Goal: Information Seeking & Learning: Learn about a topic

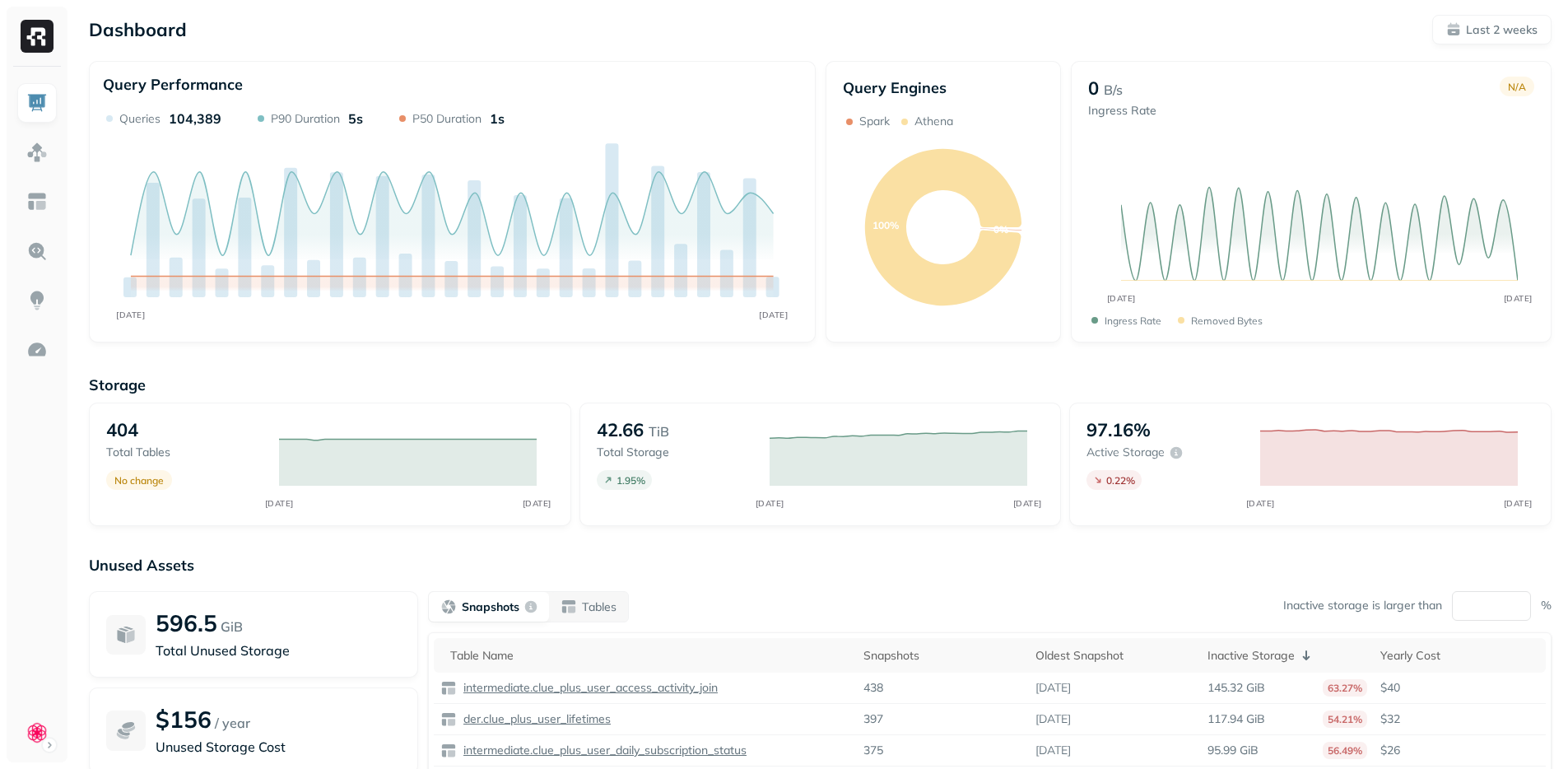
click at [645, 586] on div "Unused Assets 596.5 GiB Total Unused Storage $156 / year Unused Storage Cost Sn…" at bounding box center [820, 720] width 1463 height 329
drag, startPoint x: 604, startPoint y: 430, endPoint x: 634, endPoint y: 437, distance: 30.8
click at [634, 437] on p "42.66" at bounding box center [620, 429] width 47 height 23
click at [635, 430] on p "42.66" at bounding box center [620, 429] width 47 height 23
drag, startPoint x: 634, startPoint y: 430, endPoint x: 610, endPoint y: 433, distance: 24.2
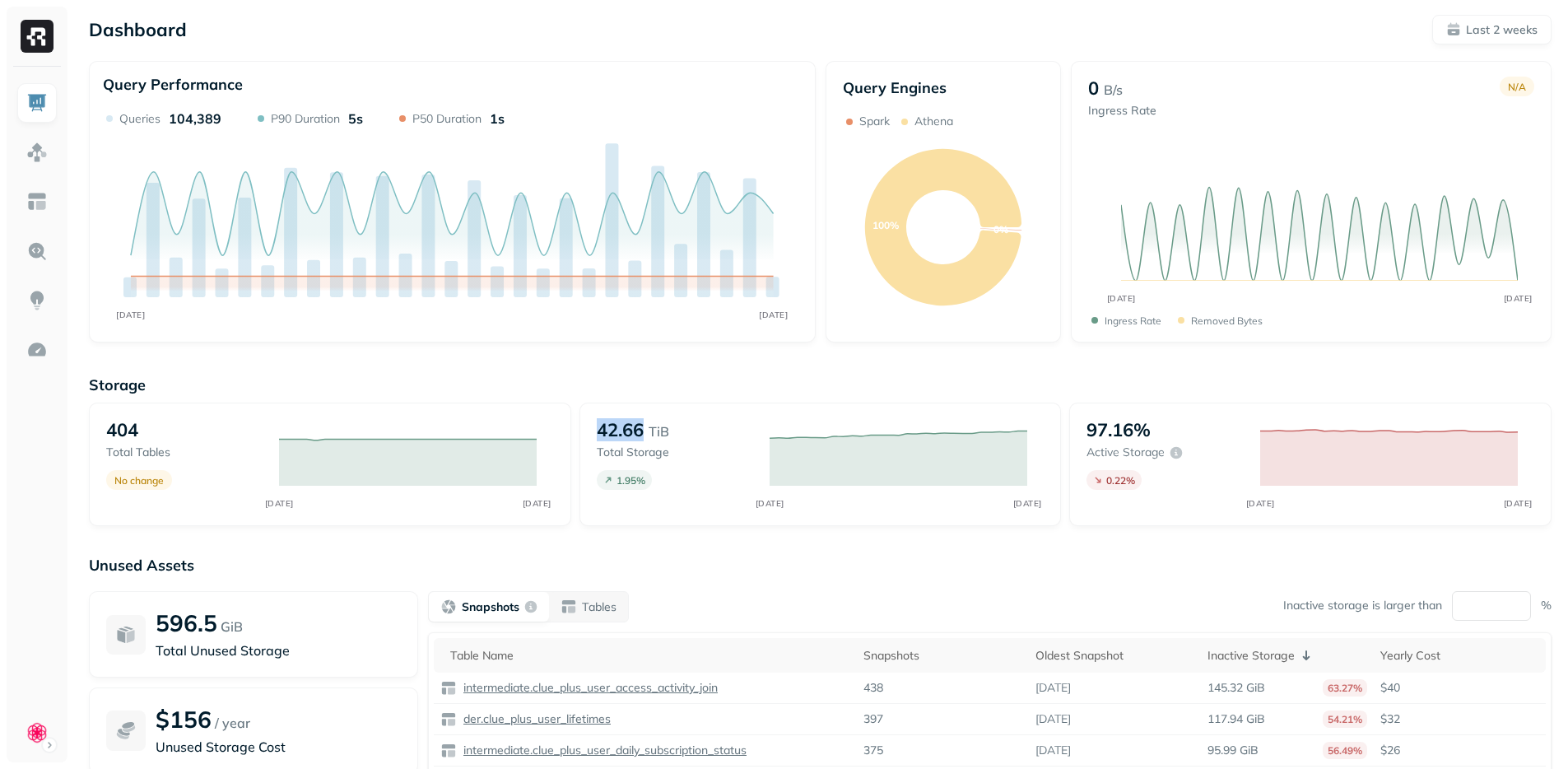
click at [610, 433] on p "42.66" at bounding box center [620, 429] width 47 height 23
drag, startPoint x: 608, startPoint y: 431, endPoint x: 663, endPoint y: 434, distance: 55.1
click at [663, 434] on div "42.66 TiB" at bounding box center [675, 429] width 156 height 23
click at [663, 434] on p "TiB" at bounding box center [659, 431] width 20 height 19
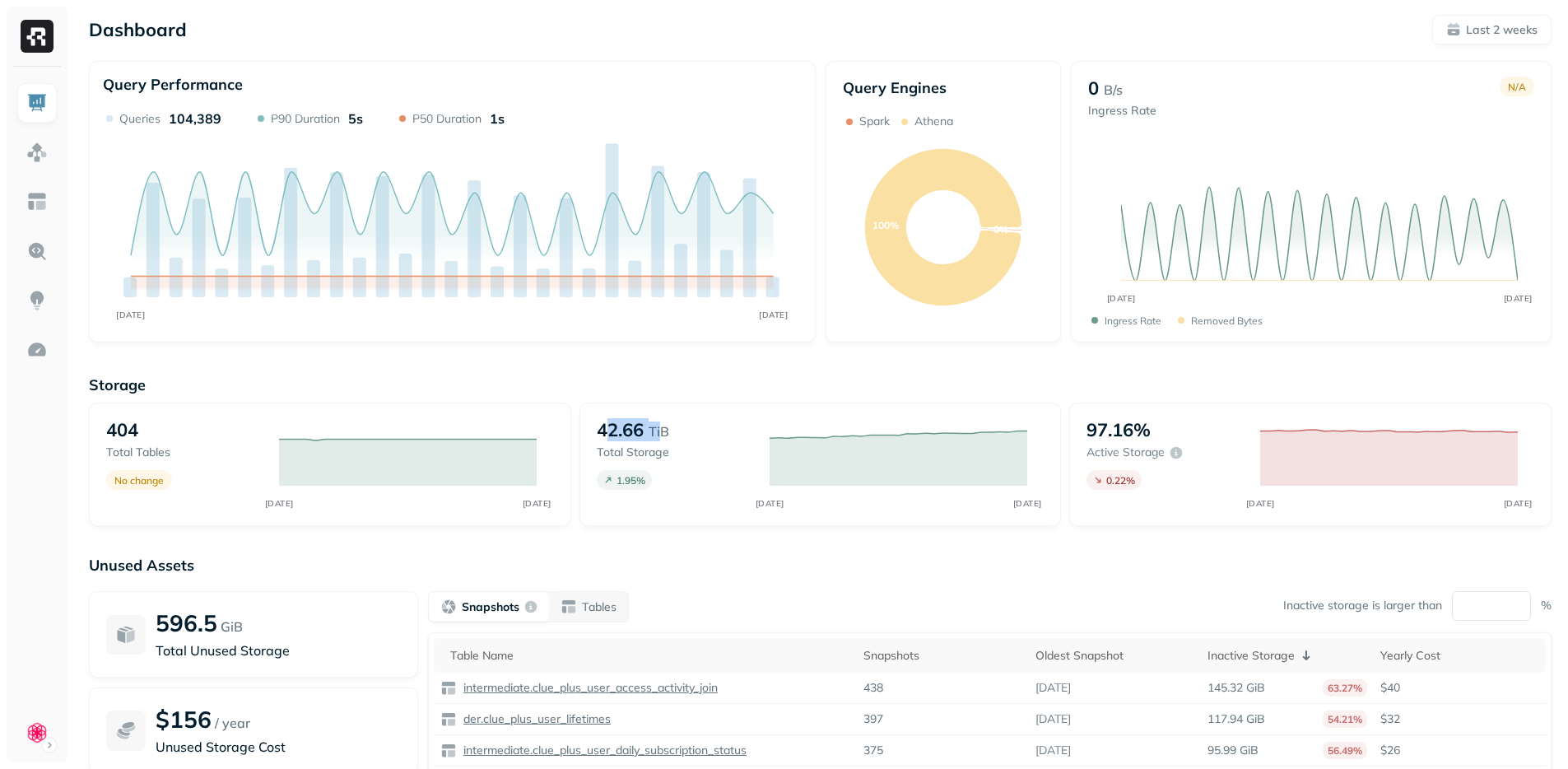
drag, startPoint x: 663, startPoint y: 429, endPoint x: 608, endPoint y: 437, distance: 55.6
click at [608, 437] on div "42.66 TiB" at bounding box center [675, 429] width 156 height 23
click at [608, 437] on p "42.66" at bounding box center [620, 429] width 47 height 23
drag, startPoint x: 614, startPoint y: 432, endPoint x: 658, endPoint y: 430, distance: 44.0
click at [658, 430] on div "42.66 TiB" at bounding box center [675, 429] width 156 height 23
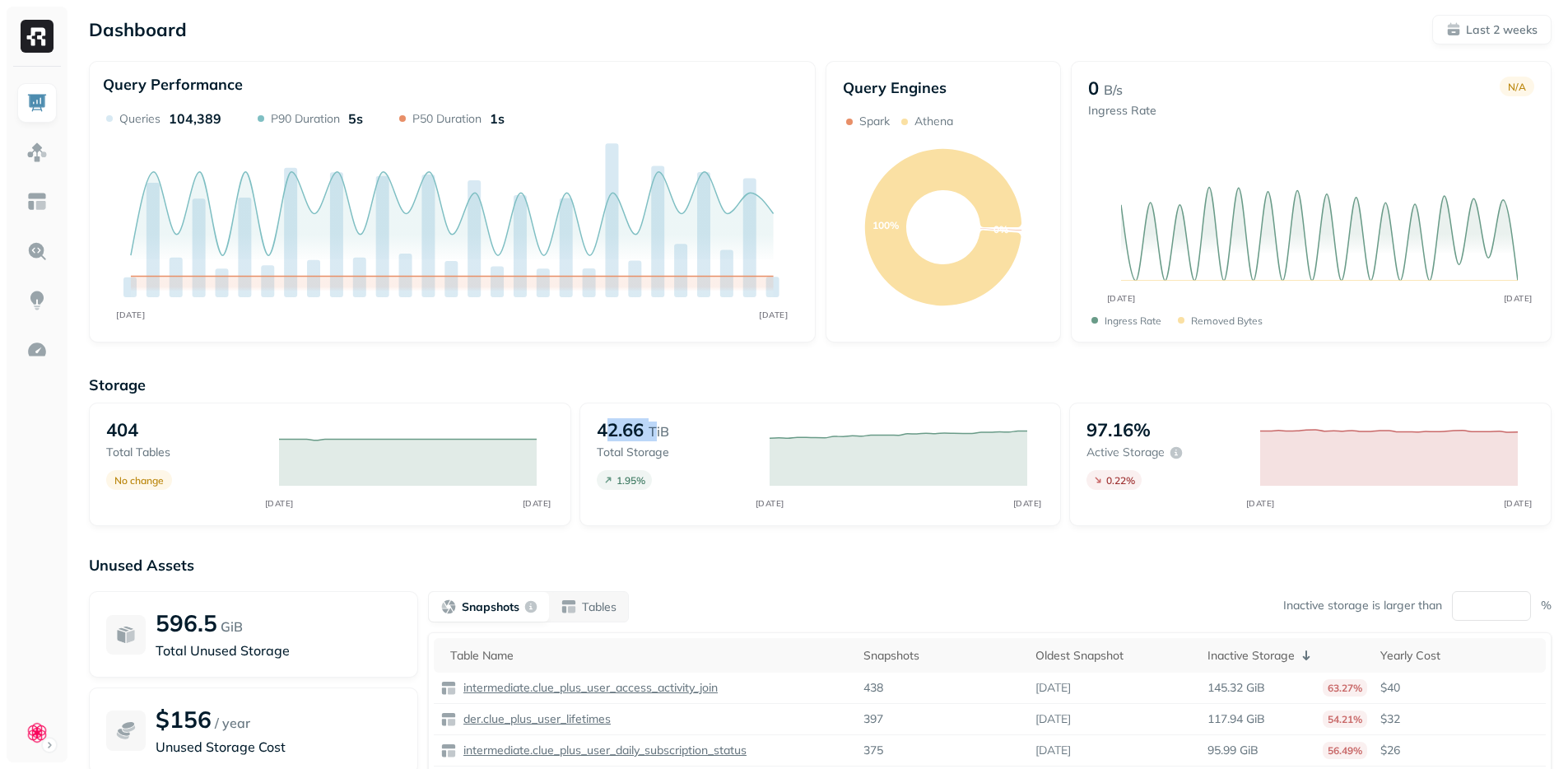
click at [658, 430] on p "TiB" at bounding box center [659, 431] width 20 height 19
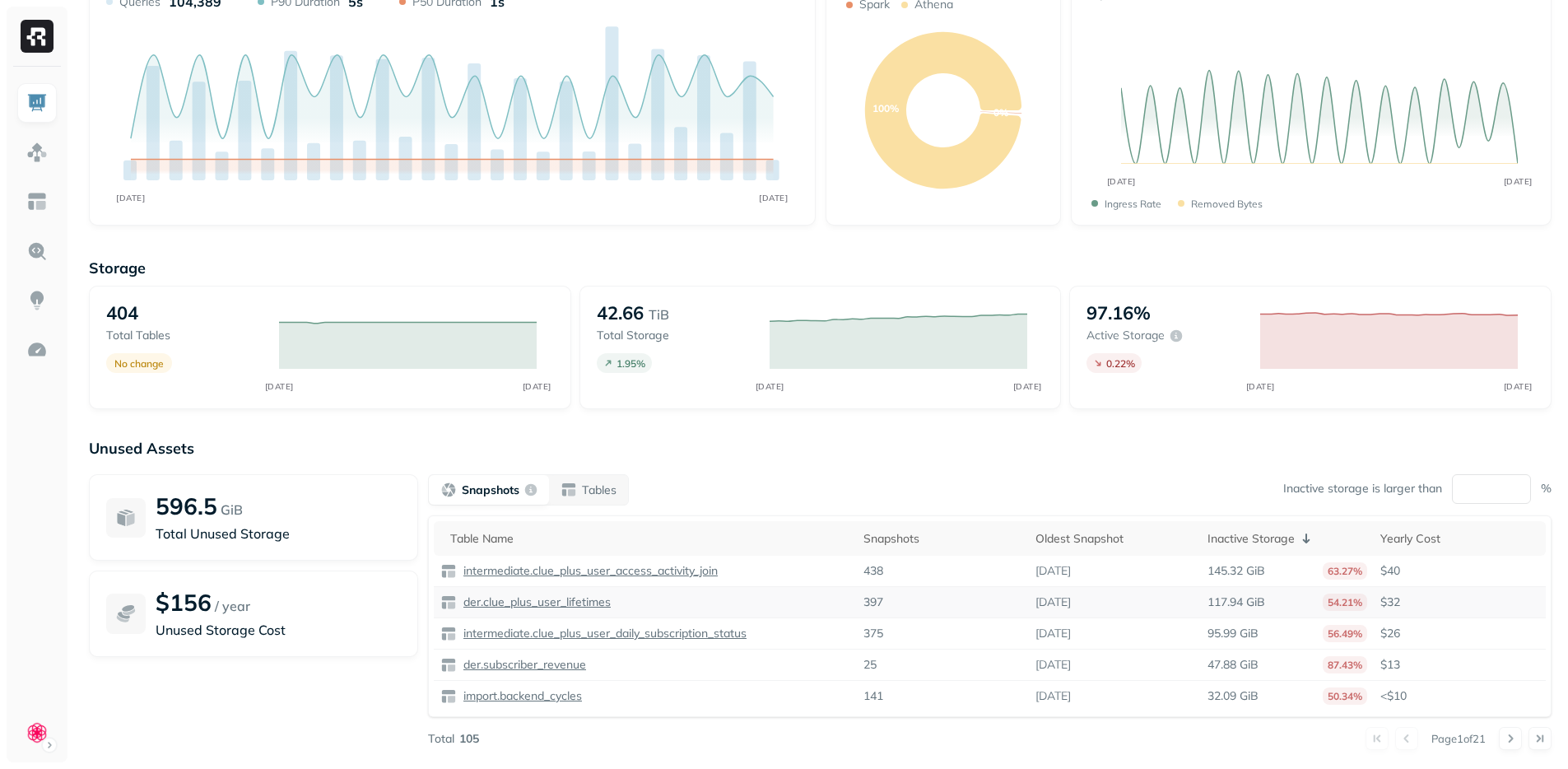
scroll to position [147, 0]
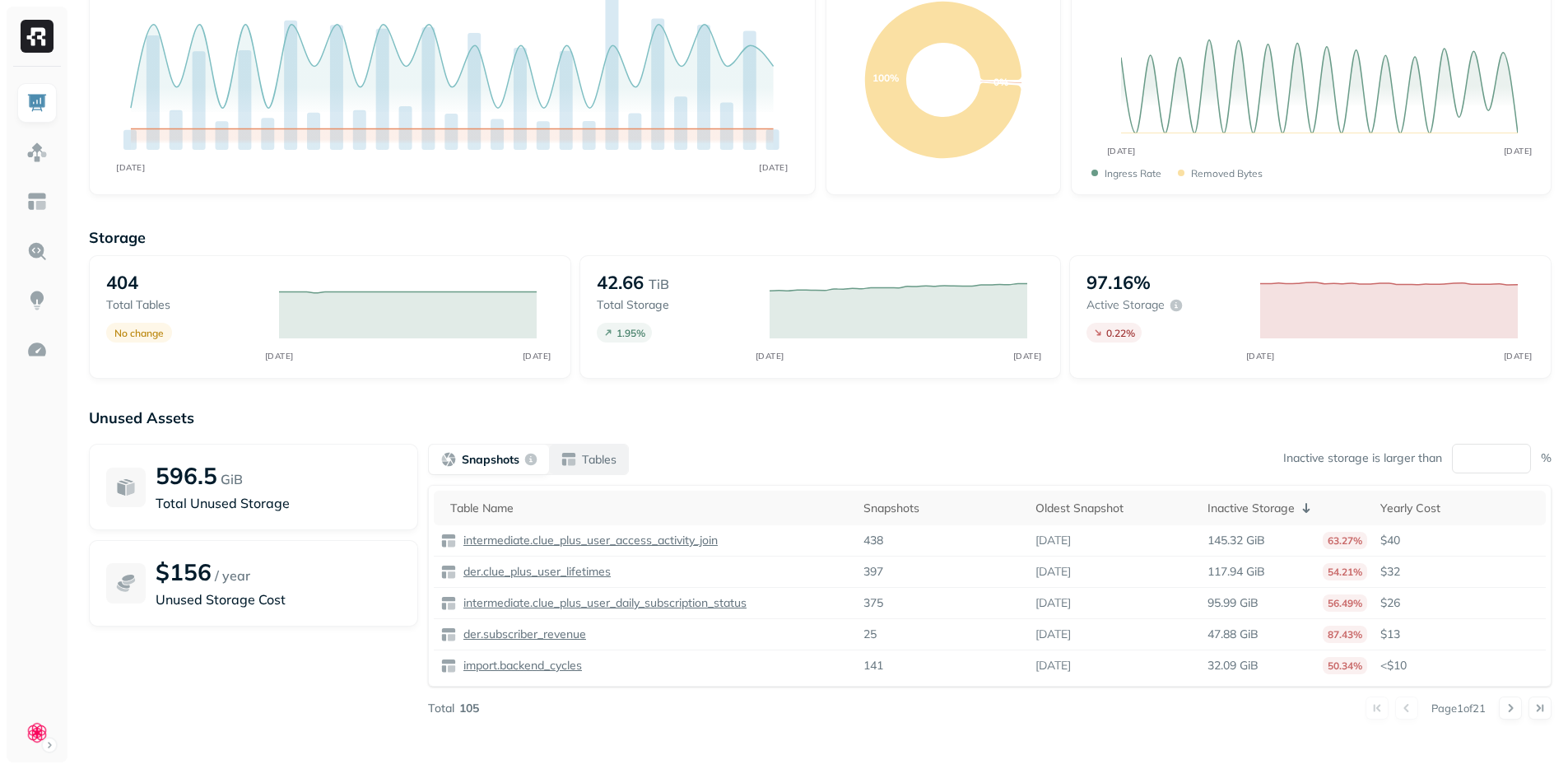
click at [605, 453] on p "Tables" at bounding box center [599, 460] width 34 height 16
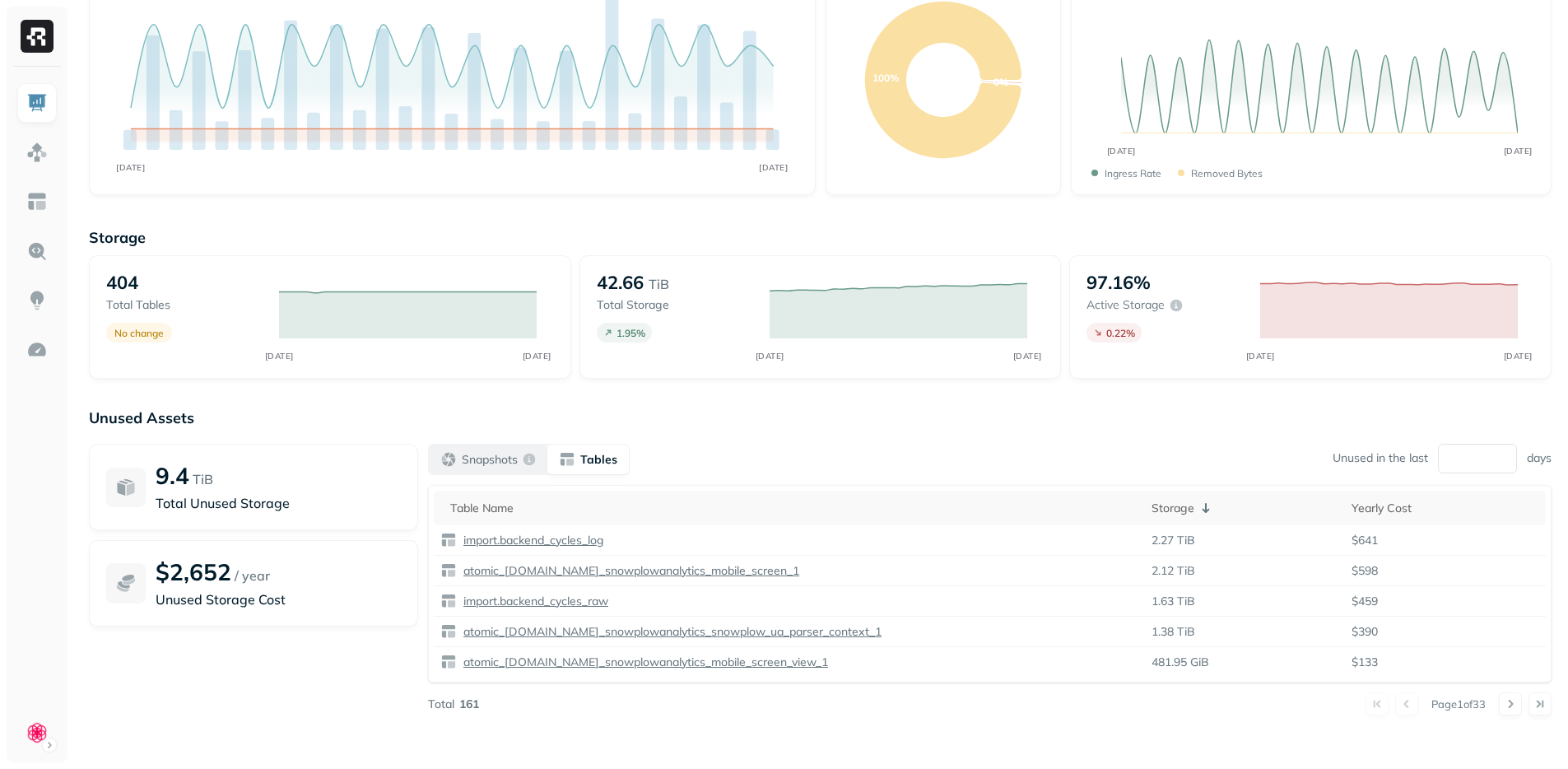
click at [497, 459] on p "Snapshots" at bounding box center [489, 460] width 56 height 16
